Goal: Task Accomplishment & Management: Complete application form

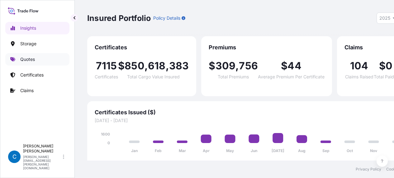
select select "2025"
click at [38, 87] on link "Claims" at bounding box center [37, 90] width 64 height 12
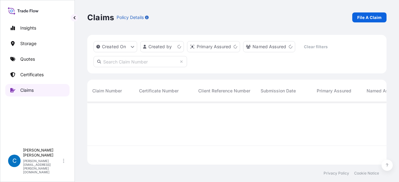
scroll to position [61, 294]
click at [135, 60] on input "text" at bounding box center [141, 61] width 94 height 11
paste input "CL31602-65-3-7"
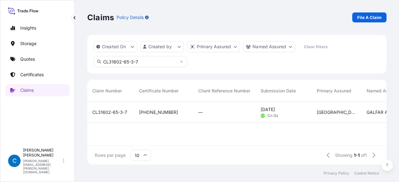
type input "CL31602-65-3-7"
click at [98, 112] on span "CL31602-65-3-7" at bounding box center [109, 112] width 35 height 6
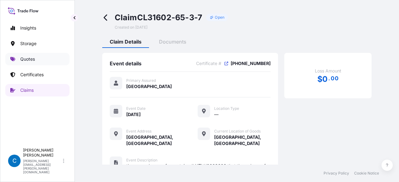
click at [27, 62] on p "Quotes" at bounding box center [27, 59] width 15 height 6
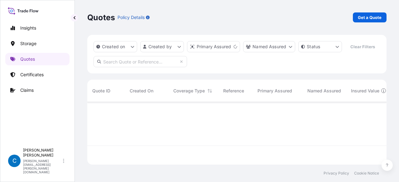
scroll to position [61, 294]
click at [370, 17] on p "Get a Quote" at bounding box center [370, 17] width 24 height 6
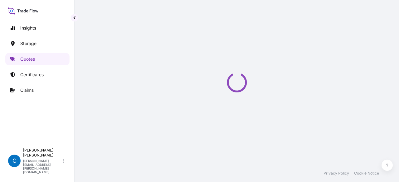
select select "Water"
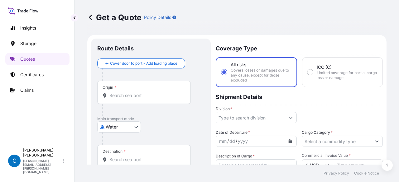
scroll to position [10, 0]
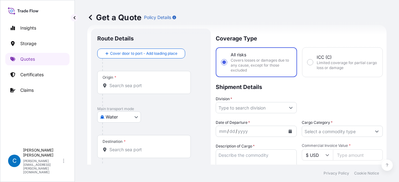
click at [244, 110] on input "Division *" at bounding box center [250, 107] width 69 height 11
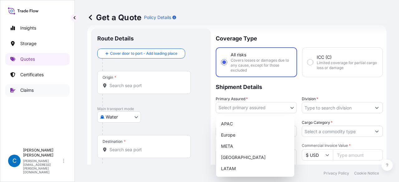
click at [36, 93] on link "Claims" at bounding box center [37, 90] width 64 height 12
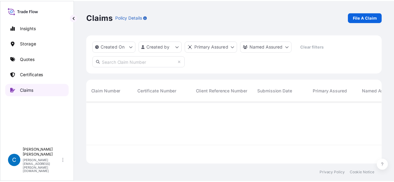
scroll to position [61, 294]
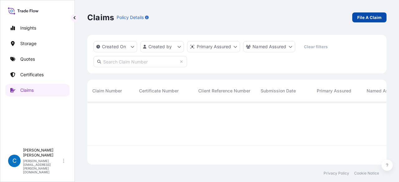
click at [363, 18] on p "File A Claim" at bounding box center [369, 17] width 24 height 6
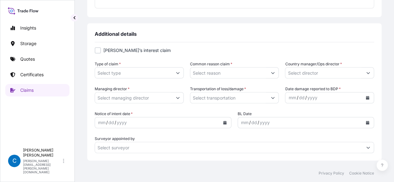
scroll to position [210, 0]
click at [176, 99] on icon "Show suggestions" at bounding box center [178, 98] width 4 height 4
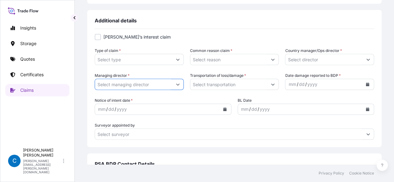
scroll to position [247, 0]
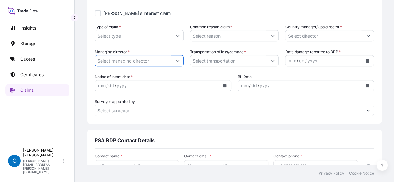
click at [164, 58] on input "Managing director *" at bounding box center [133, 60] width 77 height 11
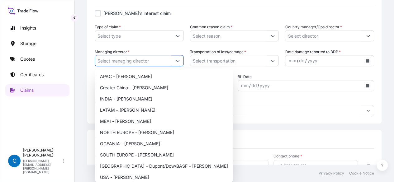
click at [181, 62] on button "Show suggestions" at bounding box center [177, 60] width 11 height 11
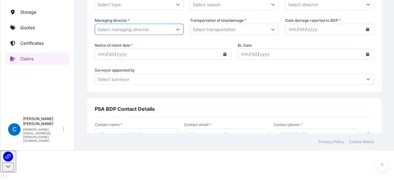
scroll to position [32, 0]
click at [175, 31] on button "Show suggestions" at bounding box center [177, 28] width 11 height 11
click at [142, 26] on input "Managing director *" at bounding box center [133, 28] width 77 height 11
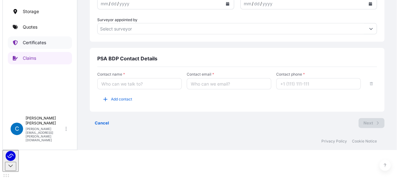
scroll to position [0, 0]
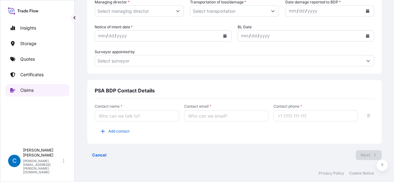
click at [38, 93] on link "Claims" at bounding box center [37, 90] width 64 height 12
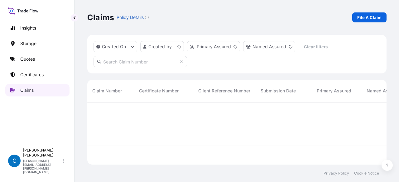
scroll to position [61, 294]
click at [131, 61] on input "text" at bounding box center [141, 61] width 94 height 11
paste input "CL31604-2"
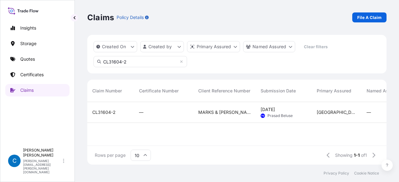
type input "CL31604-2"
click at [108, 113] on span "CL31604-2" at bounding box center [103, 112] width 23 height 6
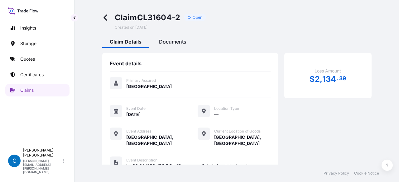
click at [176, 43] on span "Documents" at bounding box center [172, 42] width 27 height 6
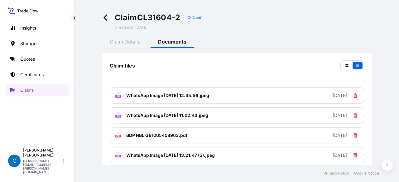
scroll to position [46, 0]
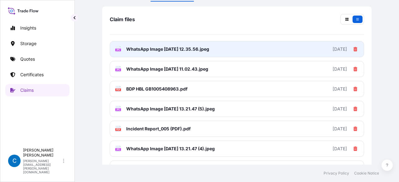
click at [209, 46] on span "WhatsApp Image 2025-06-09 at 12.35.56.jpeg" at bounding box center [167, 49] width 83 height 6
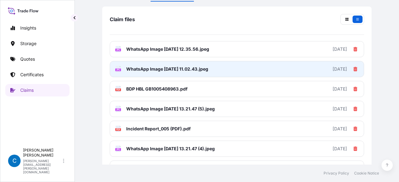
click at [180, 71] on span "WhatsApp Image 2025-06-11 at 11.02.43.jpeg" at bounding box center [167, 69] width 82 height 6
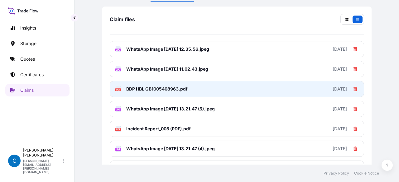
click at [160, 90] on span "BDP HBL GB1005408963.pdf" at bounding box center [156, 89] width 61 height 6
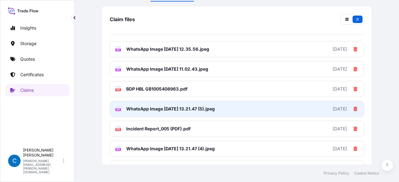
click at [170, 108] on span "WhatsApp Image 2025-05-31 at 13.21.47 (5).jpeg" at bounding box center [170, 109] width 89 height 6
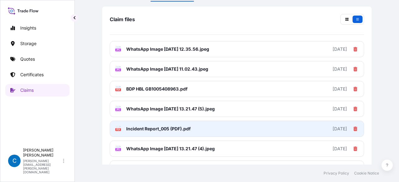
click at [153, 133] on link "PDF Incident Report_005 (PDF).pdf 2025-08-05" at bounding box center [237, 129] width 254 height 16
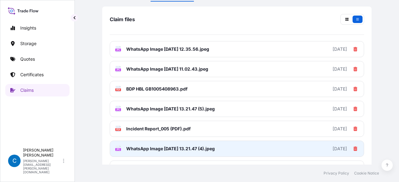
click at [151, 148] on span "WhatsApp Image 2025-05-31 at 13.21.47 (4).jpeg" at bounding box center [170, 149] width 89 height 6
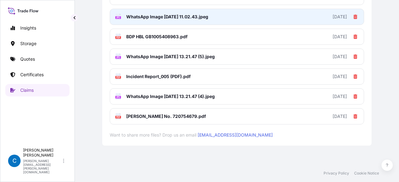
scroll to position [99, 0]
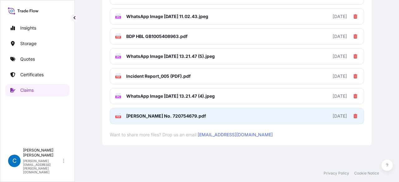
click at [140, 114] on span "Carrier BL No. 720754679.pdf" at bounding box center [166, 116] width 80 height 6
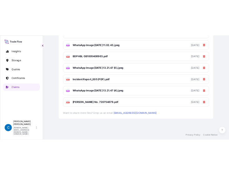
scroll to position [0, 0]
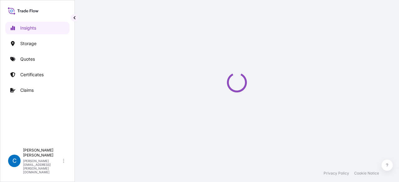
select select "2025"
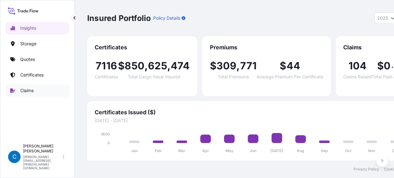
click at [44, 88] on link "Claims" at bounding box center [37, 90] width 64 height 12
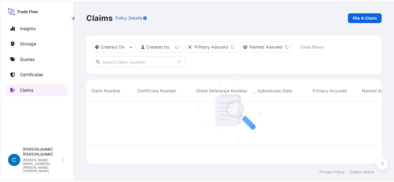
scroll to position [61, 294]
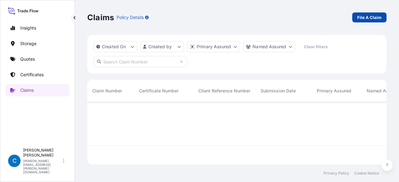
click at [373, 17] on p "File A Claim" at bounding box center [369, 17] width 24 height 6
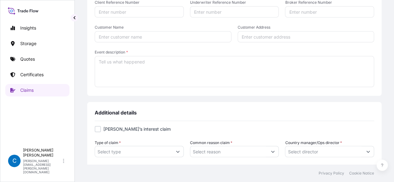
scroll to position [214, 0]
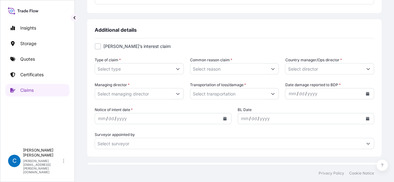
click at [165, 68] on input "Type of claim *" at bounding box center [133, 68] width 77 height 11
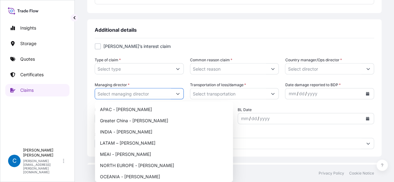
click at [178, 94] on icon "Show suggestions" at bounding box center [178, 94] width 4 height 4
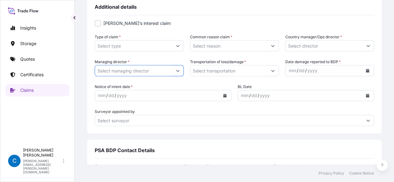
scroll to position [238, 0]
click at [170, 72] on input "Managing director *" at bounding box center [133, 70] width 77 height 11
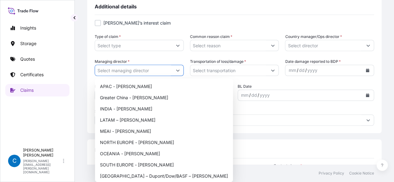
click at [176, 72] on icon "Show suggestions" at bounding box center [178, 71] width 4 height 4
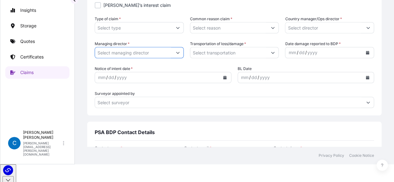
scroll to position [18, 0]
click at [180, 55] on button "Show suggestions" at bounding box center [177, 52] width 11 height 11
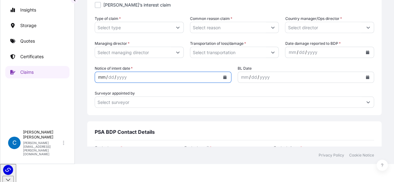
click at [130, 82] on div "mm / dd / yyyy" at bounding box center [157, 77] width 125 height 11
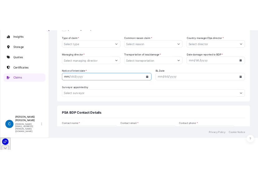
scroll to position [244, 0]
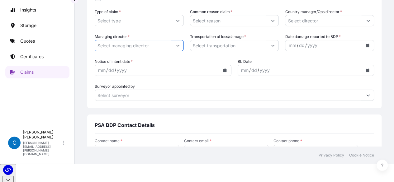
click at [152, 50] on input "Managing director *" at bounding box center [133, 45] width 77 height 11
click at [174, 48] on button "Show suggestions" at bounding box center [177, 45] width 11 height 11
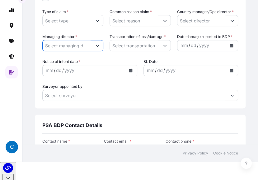
click at [97, 44] on icon "Show suggestions" at bounding box center [98, 46] width 4 height 4
click at [96, 45] on icon "Show suggestions" at bounding box center [98, 46] width 4 height 4
click at [101, 47] on button "Show suggestions" at bounding box center [97, 45] width 11 height 11
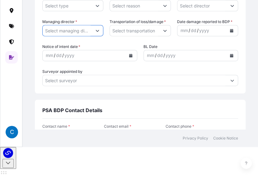
scroll to position [33, 0]
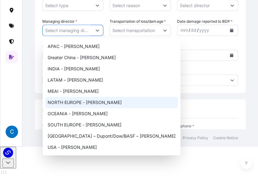
click at [96, 30] on icon "Show suggestions" at bounding box center [97, 31] width 3 height 2
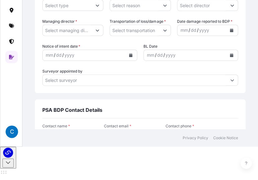
click at [92, 27] on button "Show suggestions" at bounding box center [97, 30] width 11 height 11
click at [79, 26] on input "Managing director *" at bounding box center [67, 30] width 49 height 11
click at [97, 31] on icon "Show suggestions" at bounding box center [97, 31] width 3 height 2
click at [97, 33] on button "Show suggestions" at bounding box center [97, 30] width 11 height 11
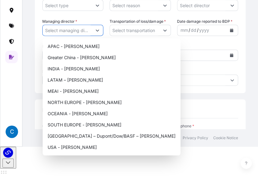
click at [97, 33] on button "Show suggestions" at bounding box center [97, 30] width 11 height 11
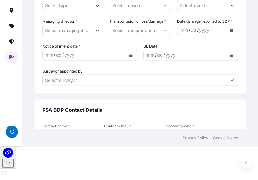
click at [92, 31] on button "Show suggestions" at bounding box center [97, 30] width 11 height 11
click at [96, 33] on button "Show suggestions" at bounding box center [97, 30] width 11 height 11
